Goal: Task Accomplishment & Management: Manage account settings

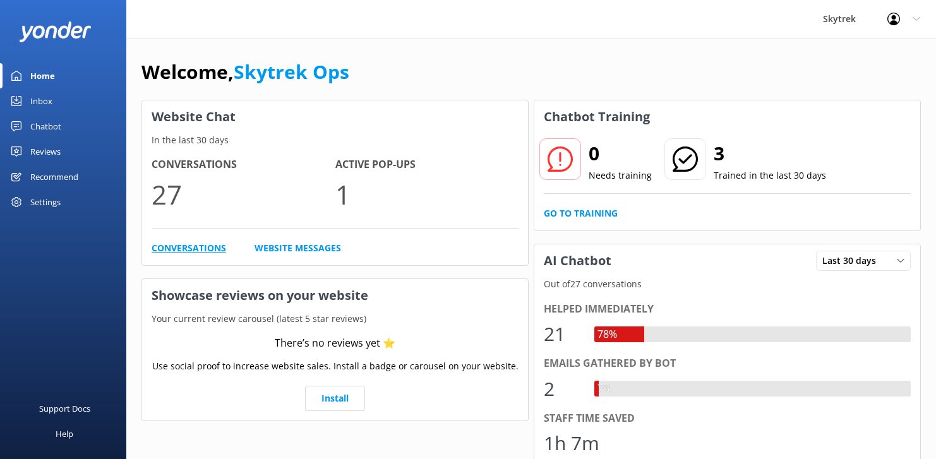
click at [188, 246] on link "Conversations" at bounding box center [189, 248] width 75 height 14
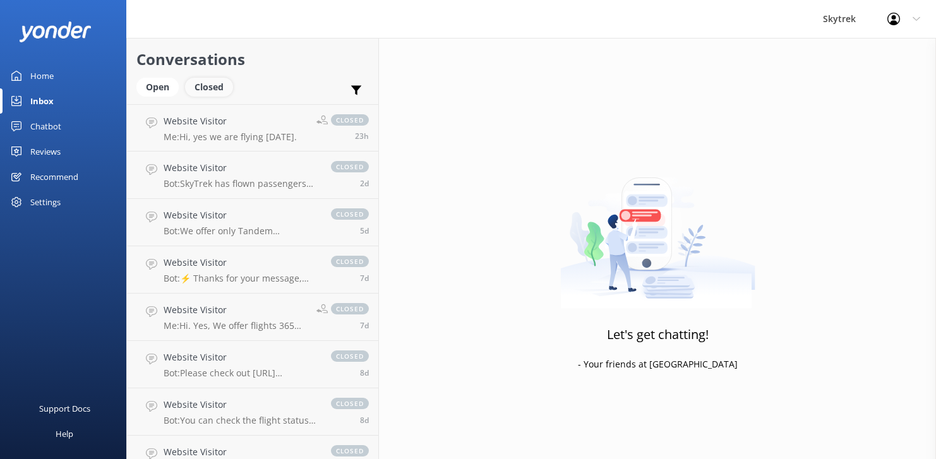
click at [197, 90] on div "Closed" at bounding box center [209, 87] width 48 height 19
click at [158, 90] on div "Open" at bounding box center [157, 87] width 42 height 19
